Goal: Information Seeking & Learning: Learn about a topic

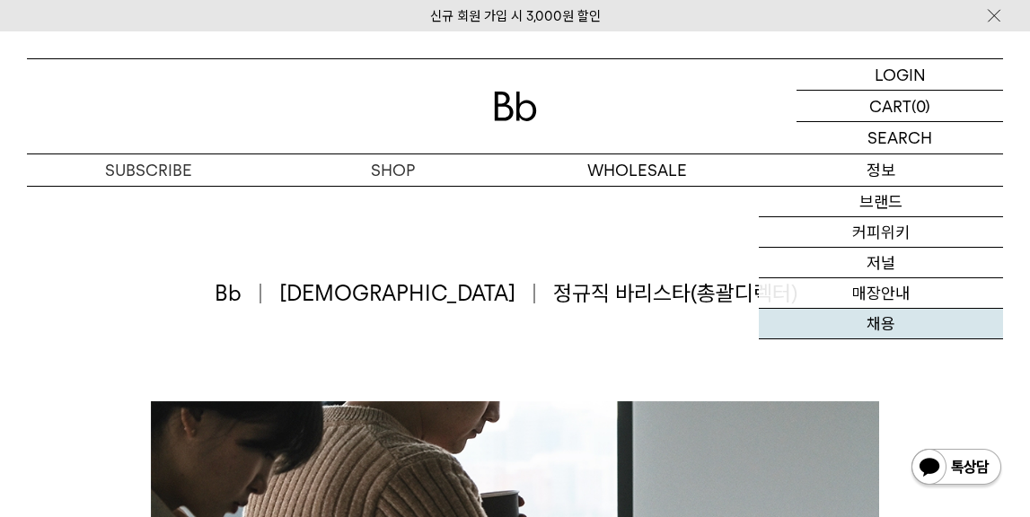
click at [883, 321] on link "채용" at bounding box center [881, 324] width 244 height 31
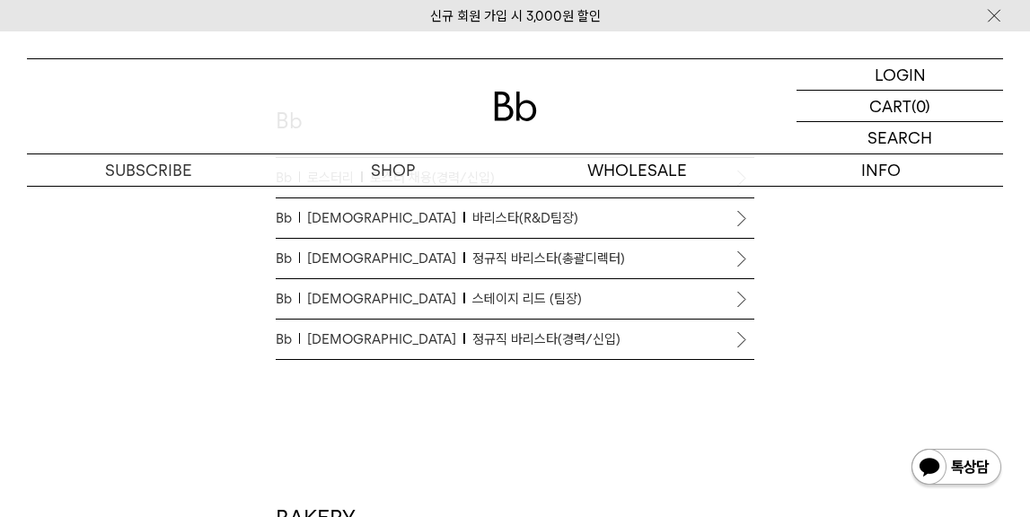
scroll to position [1014, 0]
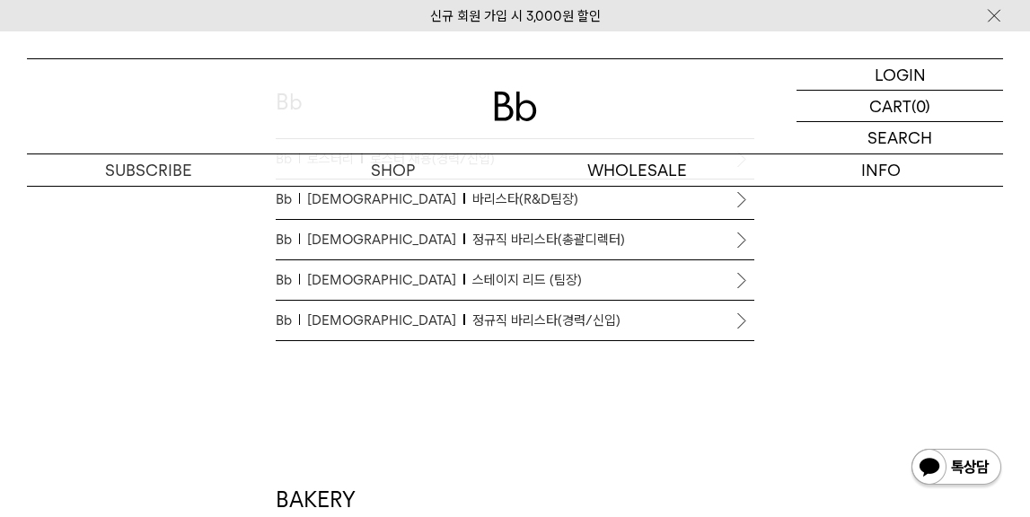
click at [739, 325] on li "Bb 바리스타 정규직 바리스타(경력/신입)" at bounding box center [516, 321] width 480 height 40
click at [496, 312] on span "정규직 바리스타(경력/신입)" at bounding box center [546, 321] width 148 height 22
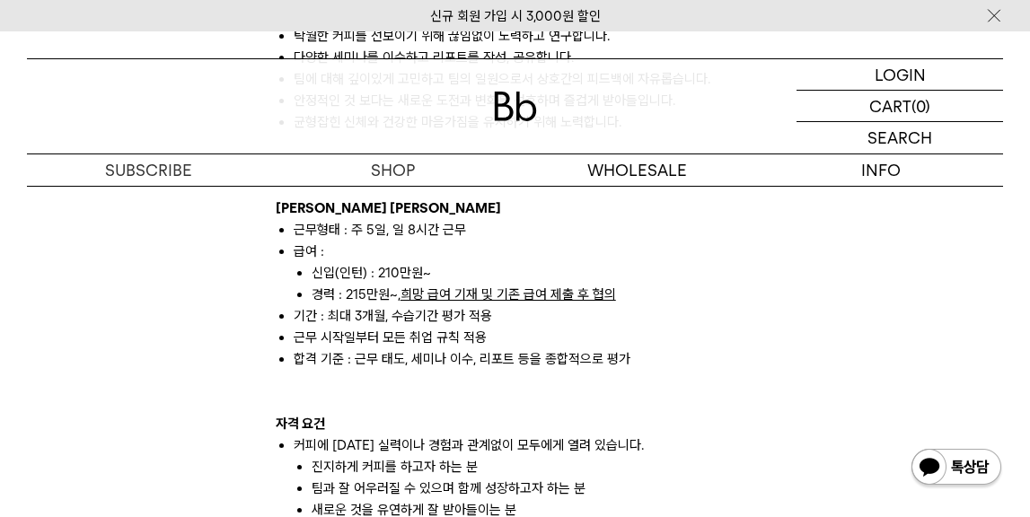
scroll to position [1232, 0]
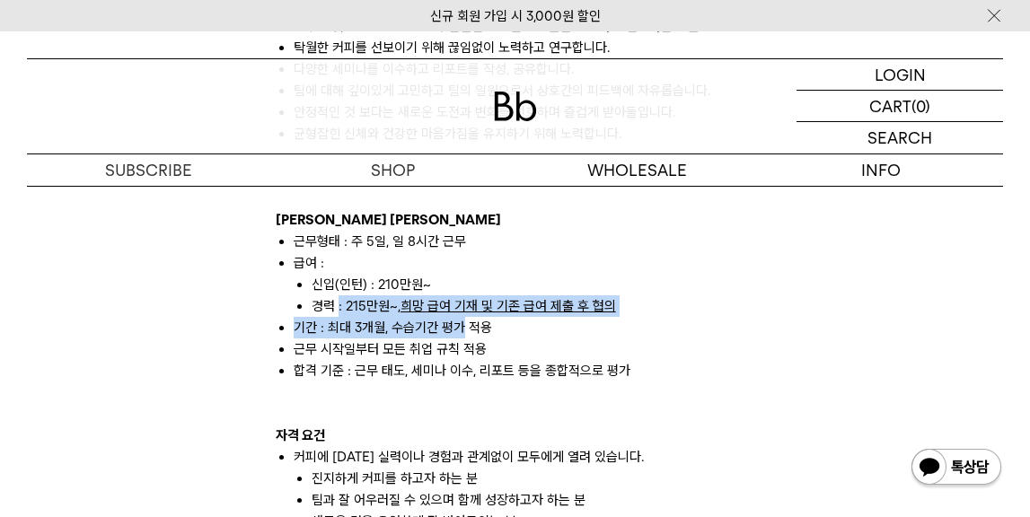
drag, startPoint x: 337, startPoint y: 306, endPoint x: 462, endPoint y: 332, distance: 127.5
click at [462, 332] on ul "근무형태 : 주 5일, 일 8시간 근무 급여 : 신입(인턴) : 210만원~ 경력 : 215만원~, 희망 급여 기재 및 기존 급여 제출 후 협…" at bounding box center [516, 306] width 480 height 151
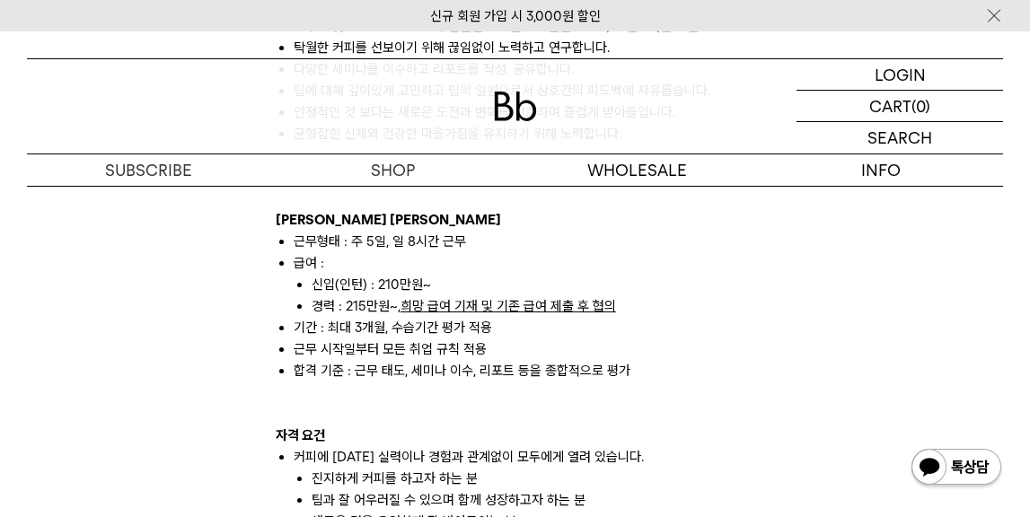
click at [541, 339] on li "근무 시작일부터 모든 취업 규칙 적용" at bounding box center [525, 350] width 462 height 22
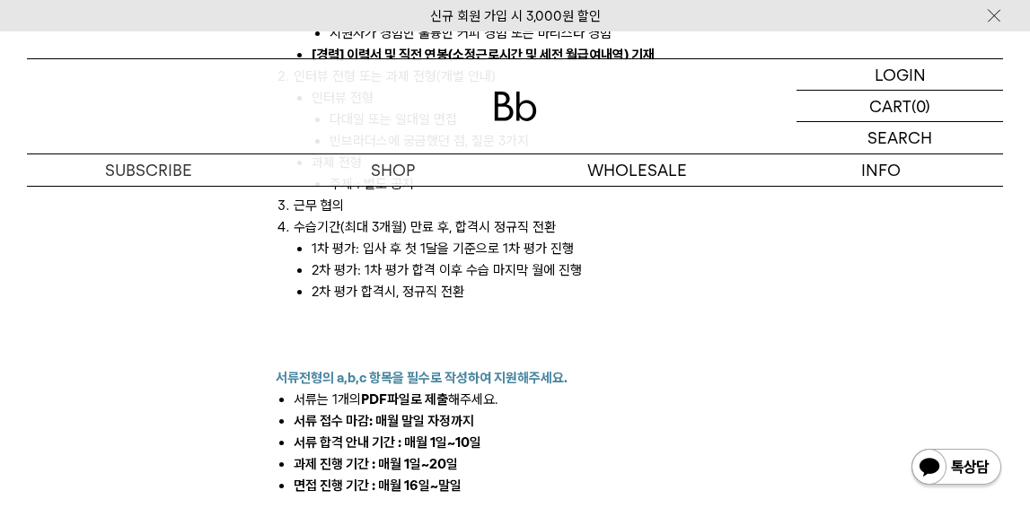
scroll to position [2064, 0]
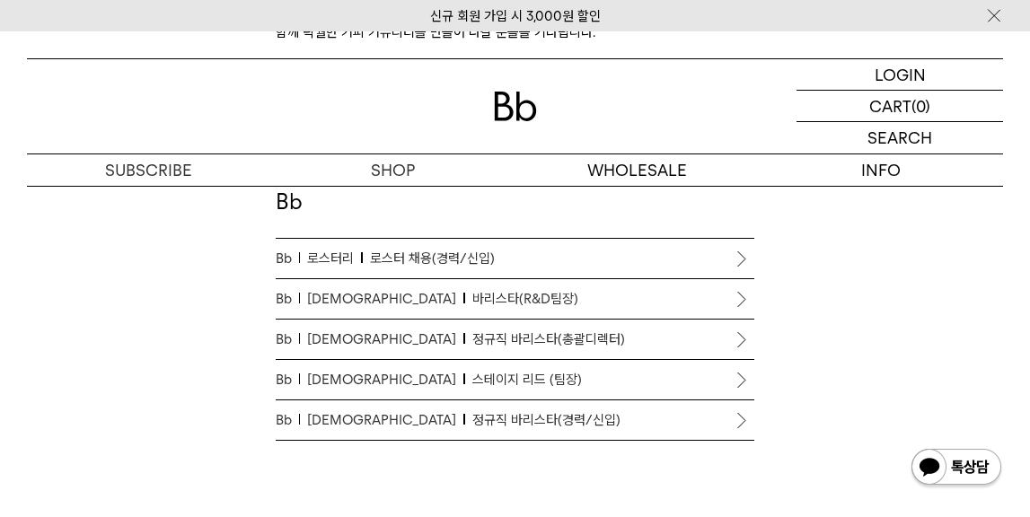
scroll to position [884, 0]
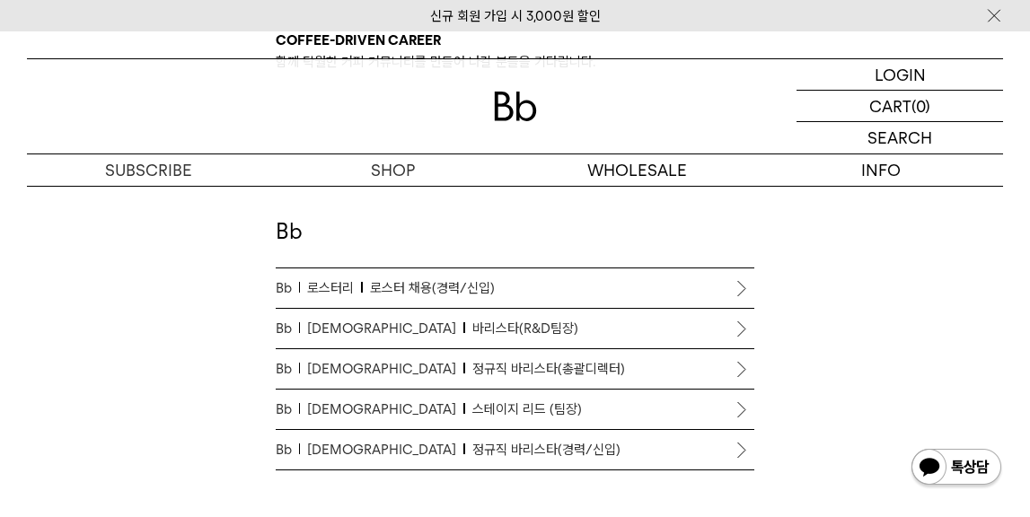
click at [527, 284] on p "Bb 로스터리 로스터 채용(경력/신입)" at bounding box center [516, 288] width 480 height 22
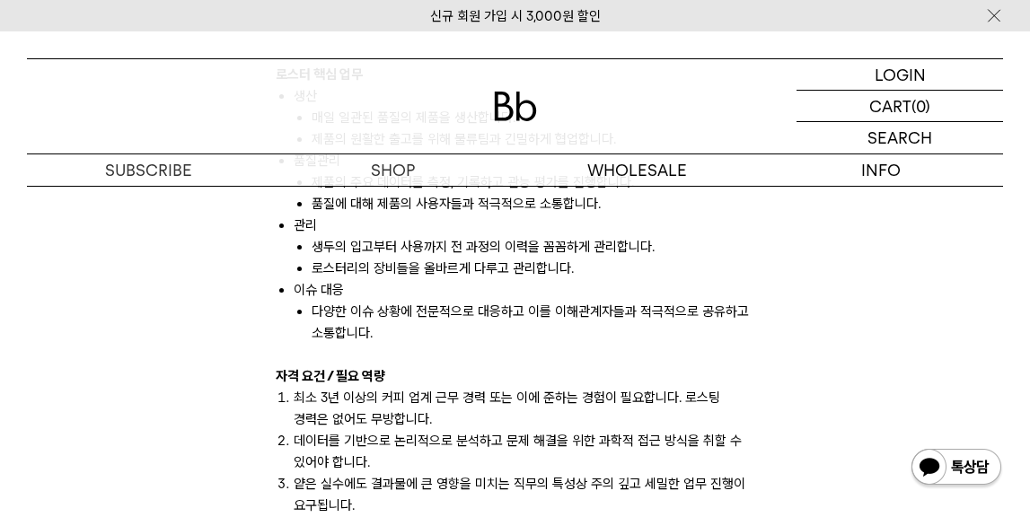
scroll to position [1181, 0]
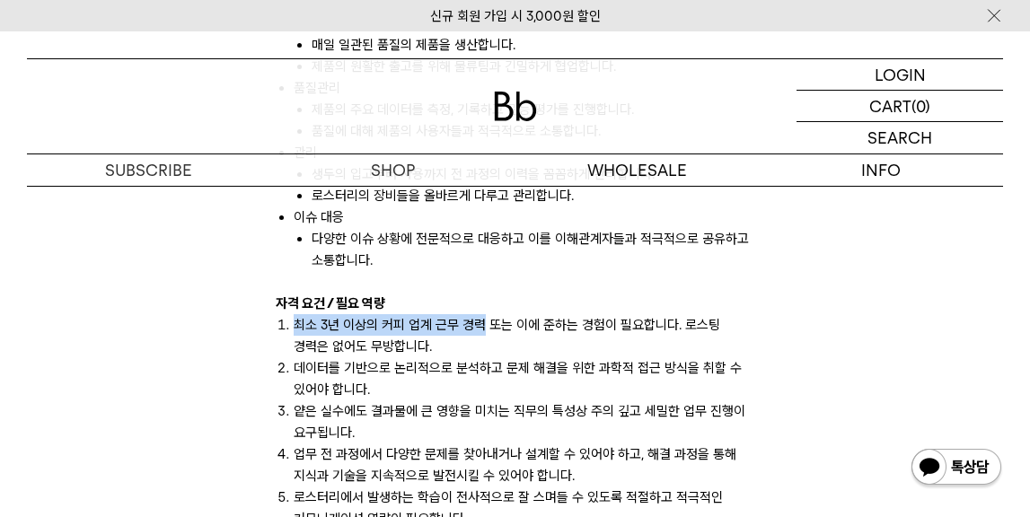
drag, startPoint x: 381, startPoint y: 313, endPoint x: 483, endPoint y: 327, distance: 103.3
click at [497, 352] on li "최소 3년 이상의 커피 업계 근무 경력 또는 이에 준하는 경험이 필요합니다. 로스팅 경력은 없어도 무방합니다." at bounding box center [525, 335] width 462 height 43
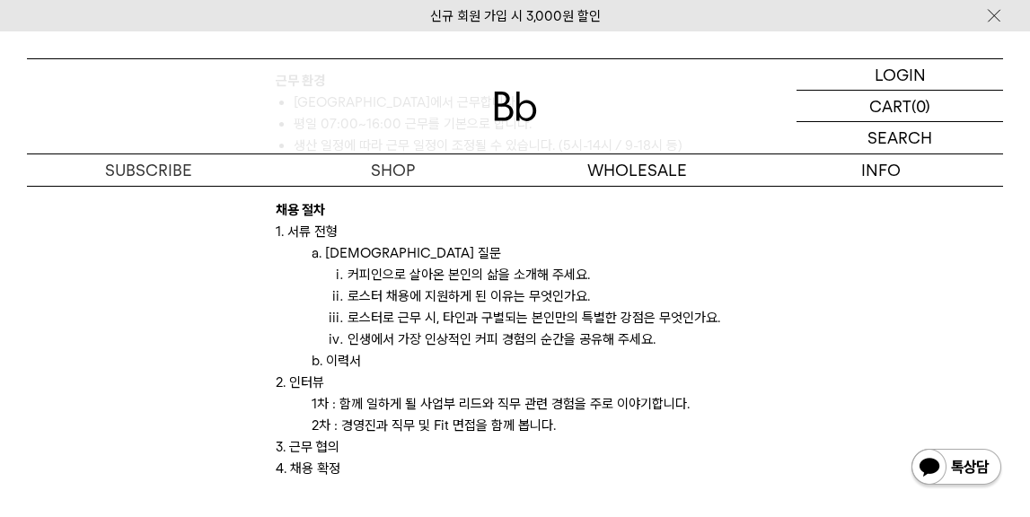
scroll to position [1856, 0]
click at [482, 333] on li "인생에서 가장 인상적인 커피 경험의 순간을 공유해 주세요." at bounding box center [552, 340] width 408 height 22
drag, startPoint x: 585, startPoint y: 295, endPoint x: 337, endPoint y: 290, distance: 247.9
click at [348, 290] on li "로스터 채용에 지원하게 된 이유는 무엇인가요." at bounding box center [552, 297] width 408 height 22
copy li "로스터 채용에 지원하게 된 이유는 무엇인가요"
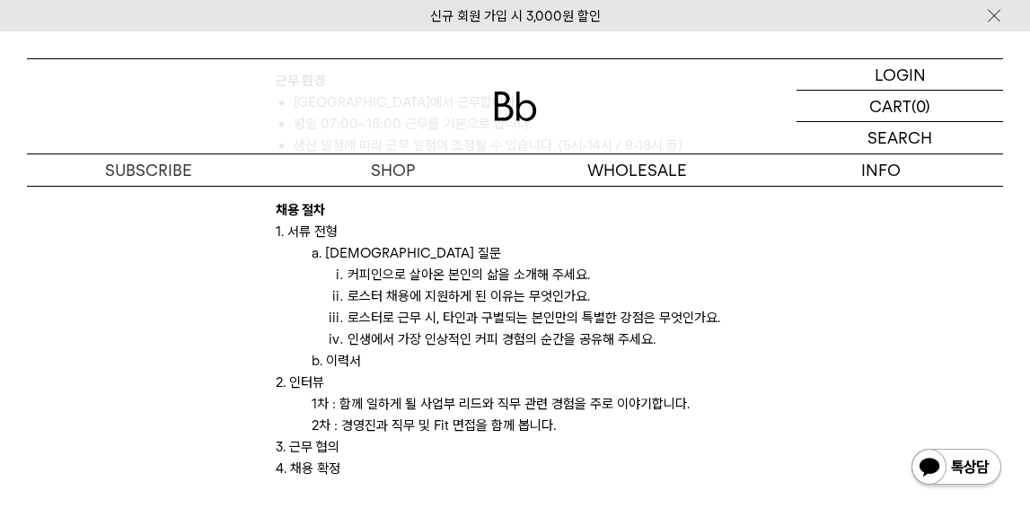
click at [439, 323] on li "로스터로 근무 시, 타인과 구별되는 본인만의 특별한 강점은 무엇인가요." at bounding box center [552, 318] width 408 height 22
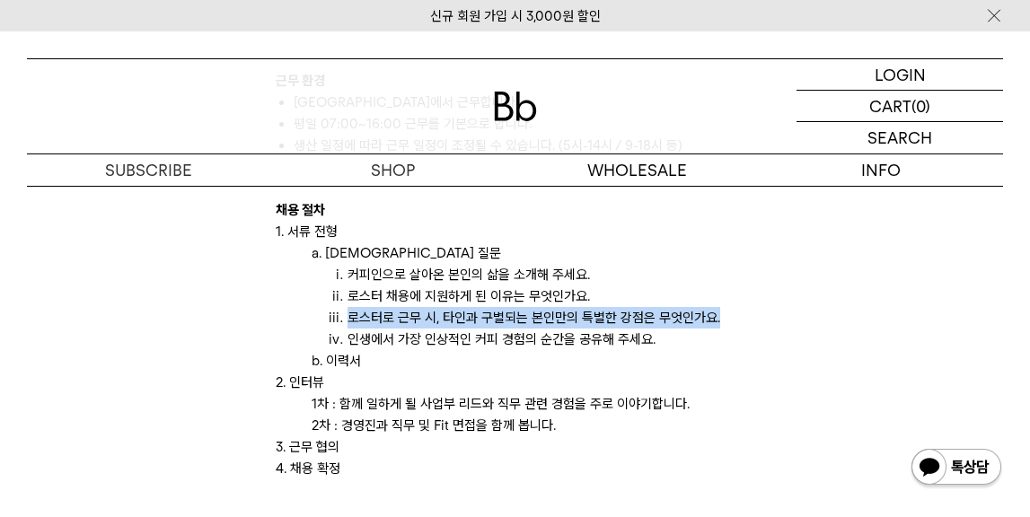
drag, startPoint x: 723, startPoint y: 314, endPoint x: 339, endPoint y: 316, distance: 383.4
click at [348, 316] on li "로스터로 근무 시, 타인과 구별되는 본인만의 특별한 강점은 무엇인가요." at bounding box center [552, 318] width 408 height 22
copy li "로스터로 근무 시, 타인과 구별되는 본인만의 특별한 강점은 무엇인가요."
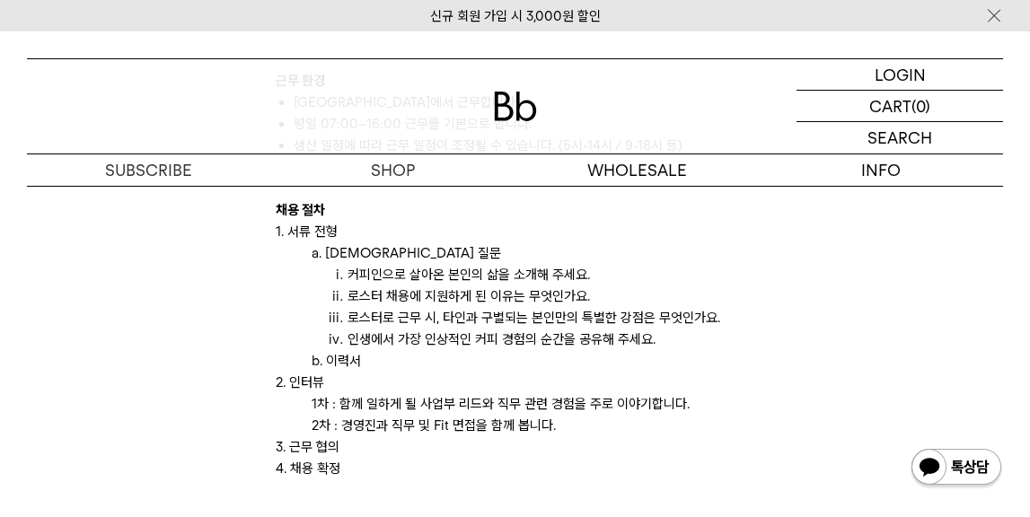
click at [515, 361] on p "b. 이력서" at bounding box center [534, 361] width 444 height 22
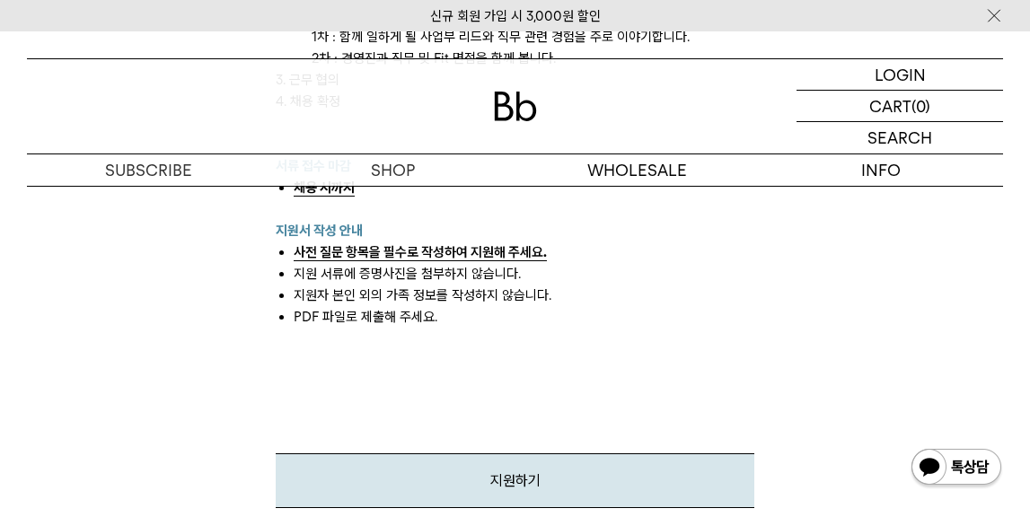
scroll to position [2228, 0]
